Goal: Transaction & Acquisition: Purchase product/service

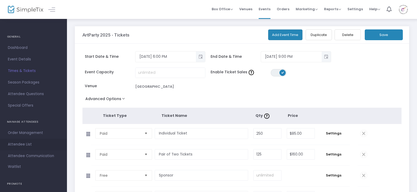
click at [29, 141] on span "Attendee List" at bounding box center [33, 144] width 51 height 7
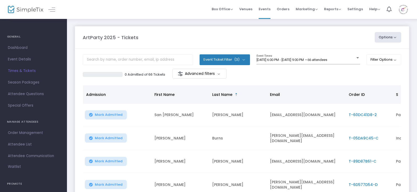
click at [244, 64] on button "Event Ticket Filter (3)" at bounding box center [225, 59] width 50 height 11
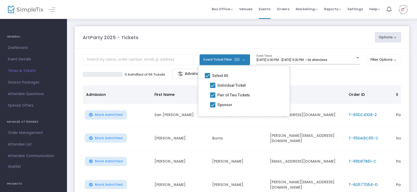
click at [208, 75] on span at bounding box center [207, 75] width 5 height 5
click at [208, 78] on input "Select All" at bounding box center [207, 78] width 0 height 0
checkbox input "false"
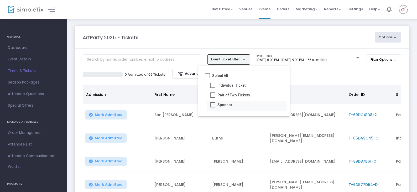
click at [215, 105] on span at bounding box center [212, 104] width 5 height 5
click at [213, 107] on input "Sponsor" at bounding box center [213, 107] width 0 height 0
checkbox input "true"
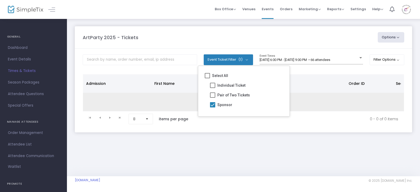
click at [311, 102] on td "No records available." at bounding box center [267, 102] width 368 height 19
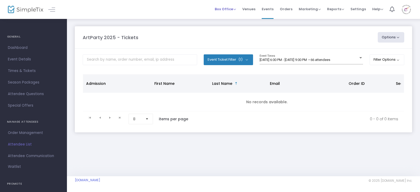
click at [235, 12] on div "Box Office Sell Tickets Bookings Sell Season Pass" at bounding box center [225, 9] width 21 height 5
click at [236, 11] on span "Box Office" at bounding box center [225, 9] width 21 height 5
click at [235, 17] on li "Sell Tickets" at bounding box center [234, 18] width 38 height 10
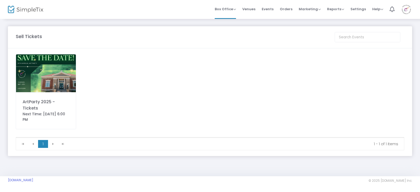
click at [53, 81] on img at bounding box center [46, 73] width 60 height 38
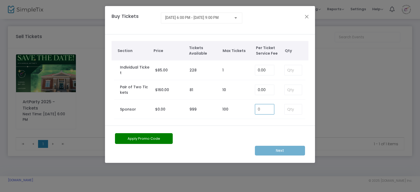
click at [259, 109] on input "0" at bounding box center [264, 109] width 19 height 10
type input "0.00"
click at [293, 107] on input at bounding box center [293, 109] width 17 height 10
type input "10"
click at [272, 150] on m-button "Next" at bounding box center [280, 151] width 50 height 10
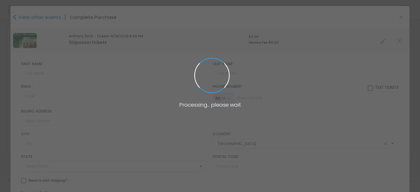
type input "[US_STATE]"
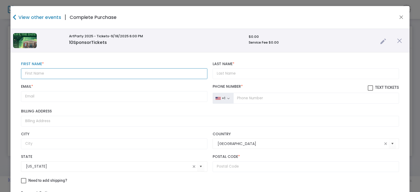
click at [75, 69] on input "text" at bounding box center [114, 73] width 187 height 11
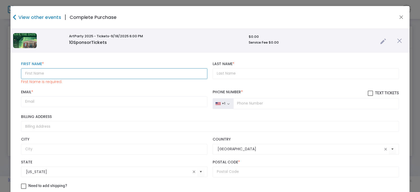
click at [62, 73] on input "text" at bounding box center [114, 73] width 187 height 11
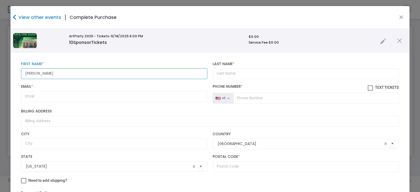
type input "[PERSON_NAME]"
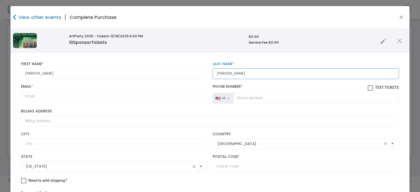
type input "[PERSON_NAME]"
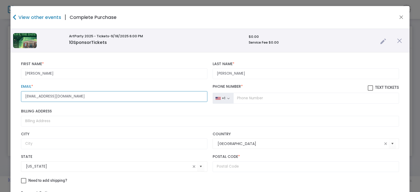
type input "[EMAIL_ADDRESS][DOMAIN_NAME]"
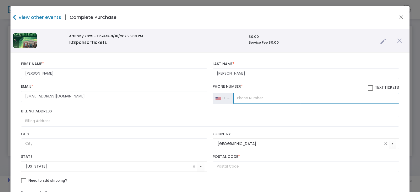
click at [269, 100] on input "tel" at bounding box center [317, 98] width 166 height 11
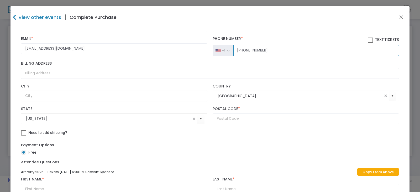
scroll to position [53, 0]
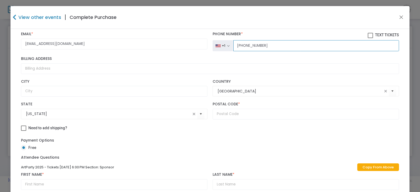
type input "[PHONE_NUMBER]"
click at [242, 109] on input "text" at bounding box center [306, 114] width 187 height 11
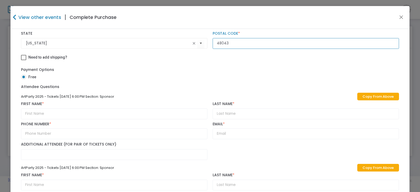
scroll to position [131, 0]
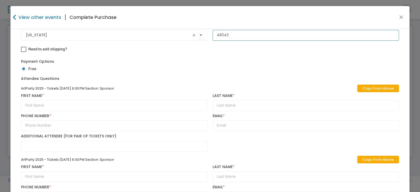
type input "48043"
click at [376, 88] on link "Copy From Above" at bounding box center [379, 89] width 42 height 8
type input "[PERSON_NAME]"
type input "[PHONE_NUMBER]"
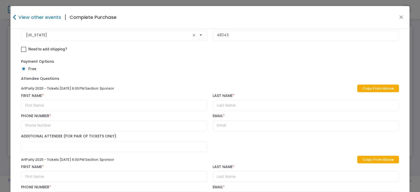
type input "[EMAIL_ADDRESS][DOMAIN_NAME]"
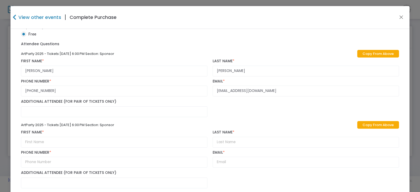
scroll to position [184, 0]
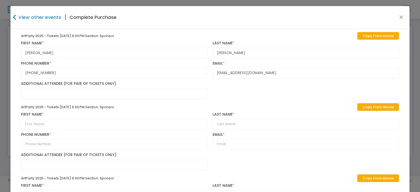
click at [360, 106] on link "Copy From Above" at bounding box center [379, 107] width 42 height 8
type input "[PERSON_NAME]"
type input "[PHONE_NUMBER]"
type input "[EMAIL_ADDRESS][DOMAIN_NAME]"
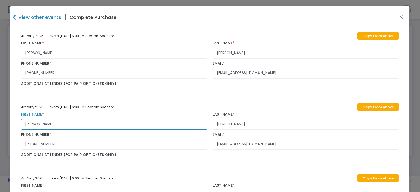
drag, startPoint x: 94, startPoint y: 124, endPoint x: -177, endPoint y: 120, distance: 270.7
click at [0, 120] on html "Processing... please wait Box Office Sell Tickets Bookings Sell Season Pass Ven…" at bounding box center [210, 96] width 420 height 192
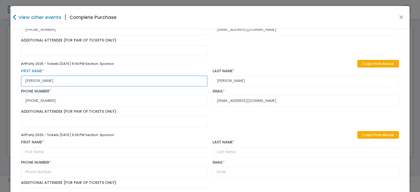
scroll to position [237, 0]
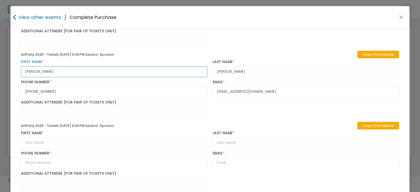
type input "[PERSON_NAME]"
click at [358, 127] on link "Copy From Above" at bounding box center [379, 126] width 42 height 8
type input "[PERSON_NAME]"
type input "[PHONE_NUMBER]"
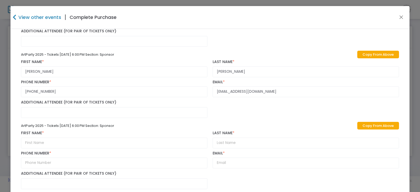
type input "[EMAIL_ADDRESS][DOMAIN_NAME]"
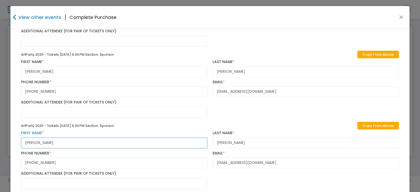
drag, startPoint x: 116, startPoint y: 143, endPoint x: -91, endPoint y: 142, distance: 207.1
click at [0, 142] on html "Processing... please wait Box Office Sell Tickets Bookings Sell Season Pass Ven…" at bounding box center [210, 96] width 420 height 192
type input "[PERSON_NAME]"
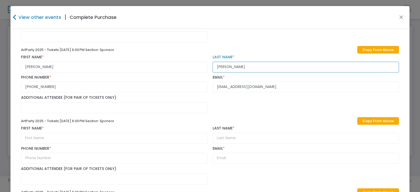
scroll to position [315, 0]
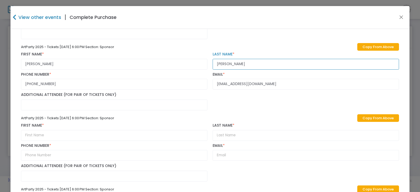
type input "[PERSON_NAME]"
click at [358, 122] on link "Copy From Above" at bounding box center [379, 118] width 42 height 8
type input "[PERSON_NAME]"
type input "[PHONE_NUMBER]"
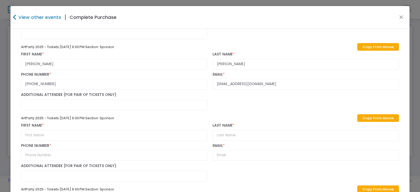
type input "[EMAIL_ADDRESS][DOMAIN_NAME]"
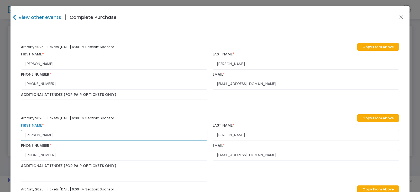
drag, startPoint x: 146, startPoint y: 131, endPoint x: -44, endPoint y: 133, distance: 190.3
click at [0, 133] on html "Processing... please wait Box Office Sell Tickets Bookings Sell Season Pass Ven…" at bounding box center [210, 96] width 420 height 192
type input "Lauren"
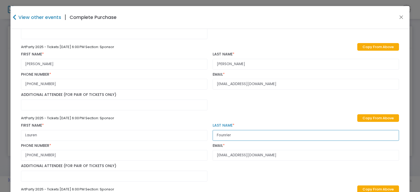
type input "Founrier"
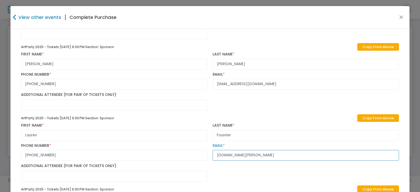
type input "laurne.rogers6"
